Goal: Navigation & Orientation: Understand site structure

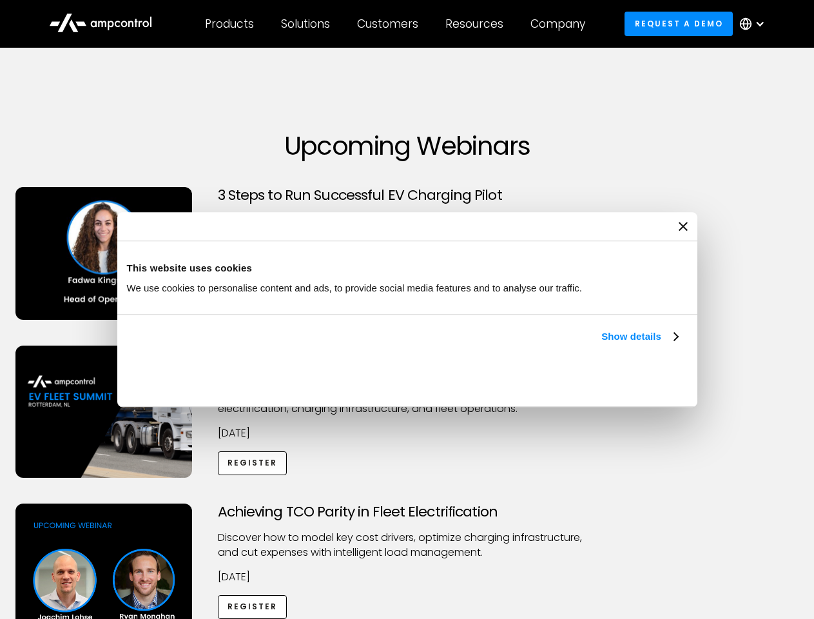
click at [602, 344] on link "Show details" at bounding box center [640, 336] width 76 height 15
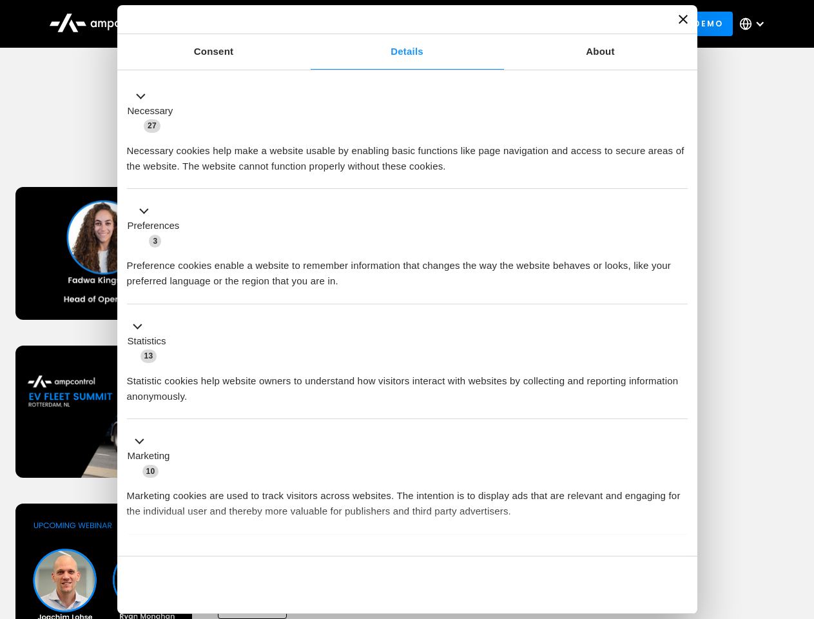
click at [680, 174] on div "Necessary cookies help make a website usable by enabling basic functions like p…" at bounding box center [407, 153] width 561 height 41
click at [800, 520] on div "Achieving TCO Parity in Fleet Electrification Discover how to model key cost dr…" at bounding box center [408, 605] width 810 height 202
click at [397, 24] on div "Customers" at bounding box center [387, 24] width 61 height 14
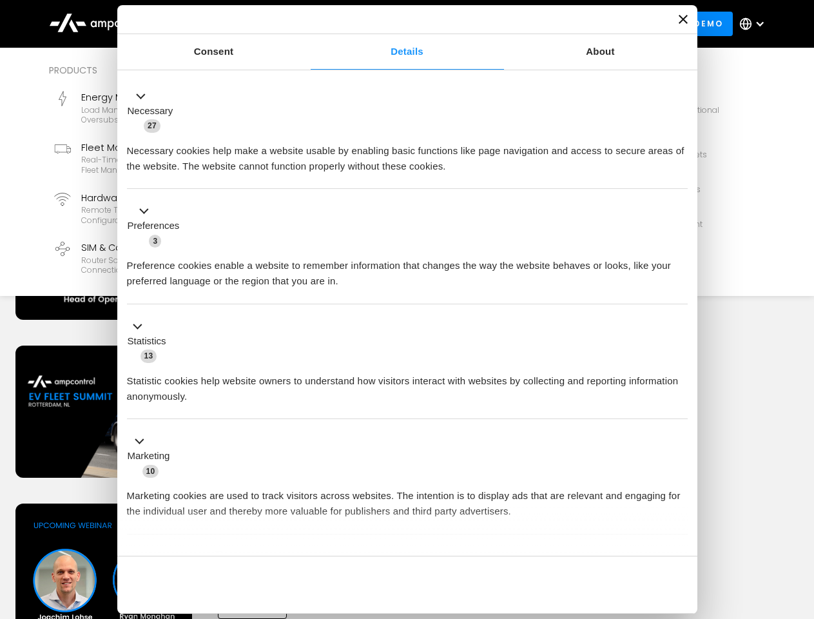
click at [229, 24] on div "Products" at bounding box center [229, 24] width 49 height 14
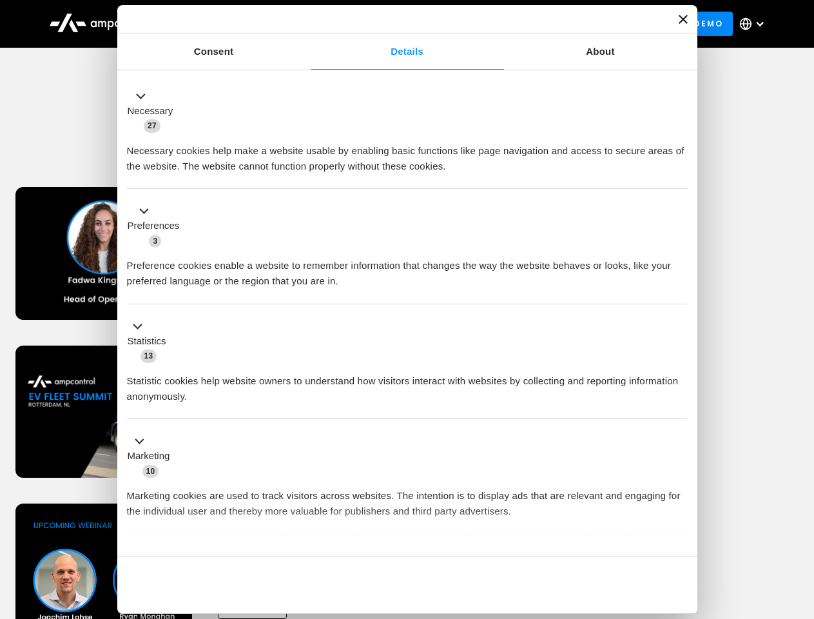
click at [306, 24] on div "Solutions" at bounding box center [305, 24] width 49 height 14
click at [390, 24] on div "Customers" at bounding box center [387, 24] width 61 height 14
click at [477, 24] on div "Resources" at bounding box center [475, 24] width 58 height 14
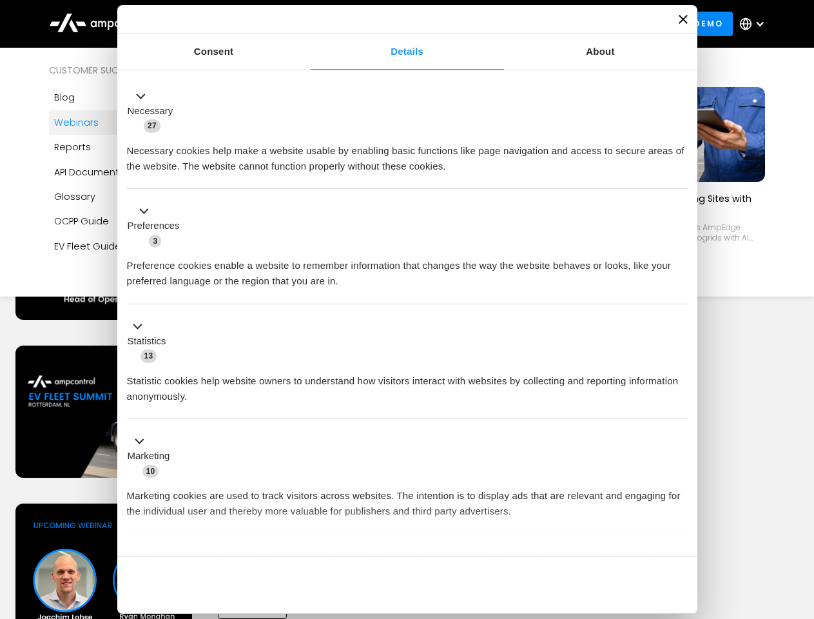
click at [562, 24] on div "Company" at bounding box center [558, 24] width 55 height 14
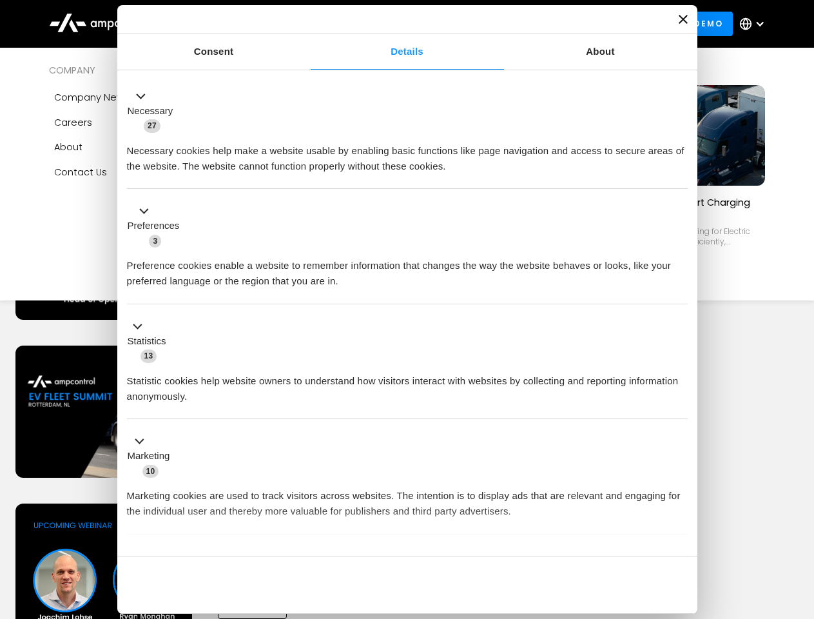
click at [756, 24] on div at bounding box center [760, 24] width 10 height 10
